Goal: Task Accomplishment & Management: Manage account settings

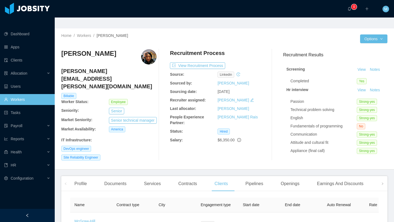
click at [30, 94] on link "Workers" at bounding box center [27, 99] width 46 height 11
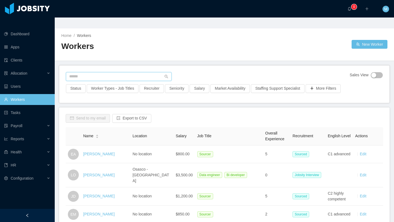
click at [130, 72] on input "text" at bounding box center [119, 76] width 106 height 9
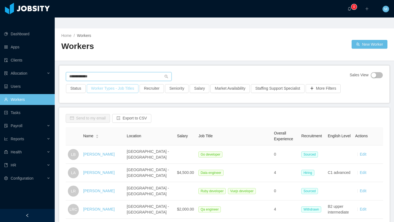
type input "**********"
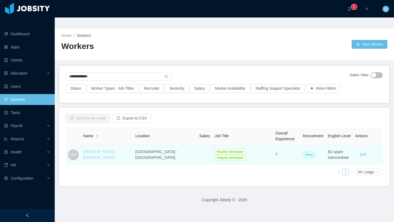
click at [104, 150] on link "[PERSON_NAME] [PERSON_NAME]" at bounding box center [98, 155] width 31 height 10
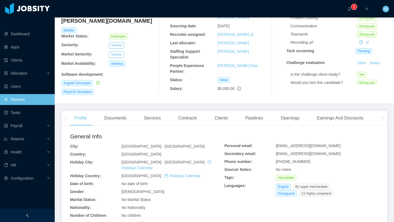
scroll to position [72, 0]
click at [383, 116] on icon "icon: right" at bounding box center [382, 117] width 3 height 3
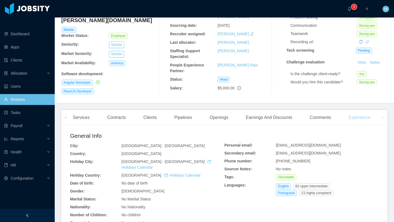
click at [364, 110] on div "Experience" at bounding box center [359, 117] width 31 height 15
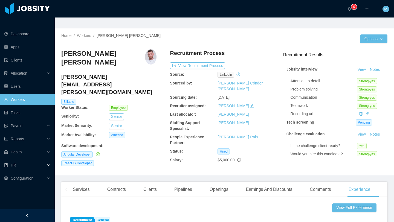
click at [27, 160] on div "HR" at bounding box center [27, 165] width 55 height 11
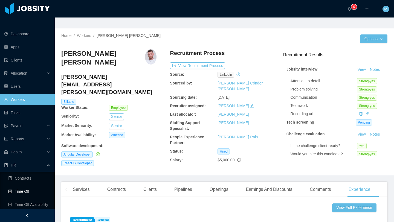
click at [26, 186] on link "Time Off" at bounding box center [29, 191] width 42 height 11
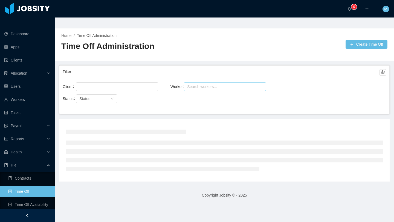
click at [201, 84] on div "Search workers..." at bounding box center [222, 86] width 71 height 5
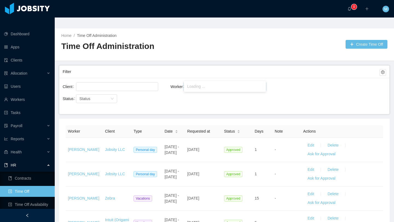
type input "**********"
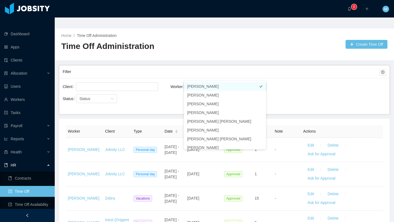
click at [198, 87] on li "[PERSON_NAME]" at bounding box center [225, 86] width 82 height 9
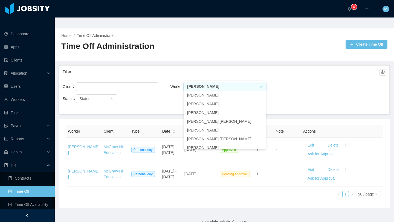
click at [165, 94] on div "Status Status" at bounding box center [117, 102] width 108 height 18
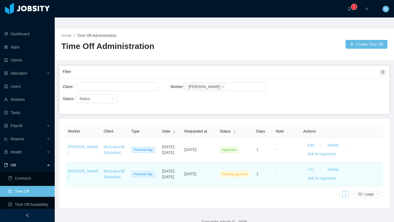
click at [313, 165] on button "Edit" at bounding box center [310, 169] width 15 height 9
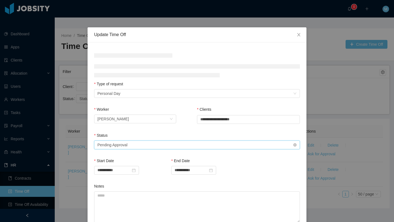
click at [147, 146] on div "Select status Pending Approval" at bounding box center [195, 145] width 196 height 8
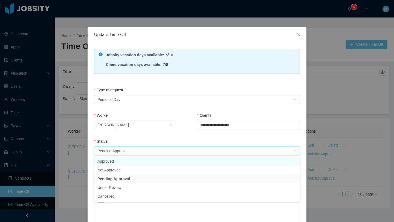
click at [120, 161] on li "Approved" at bounding box center [197, 161] width 206 height 9
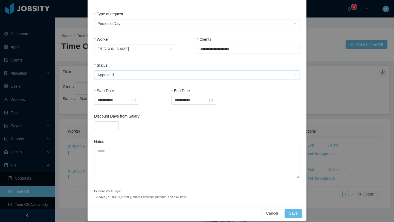
scroll to position [81, 0]
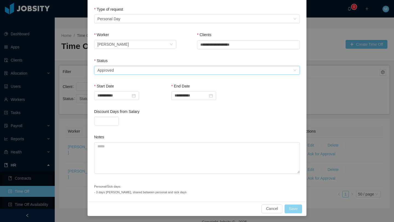
click at [294, 209] on button "Save" at bounding box center [293, 209] width 18 height 9
